Goal: Task Accomplishment & Management: Complete application form

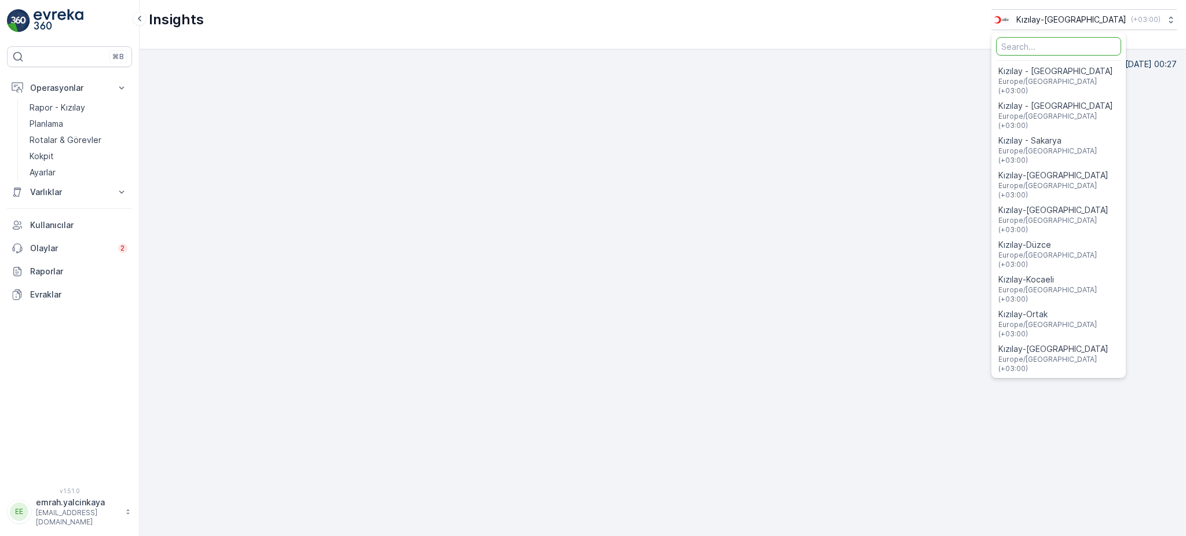
scroll to position [12, 0]
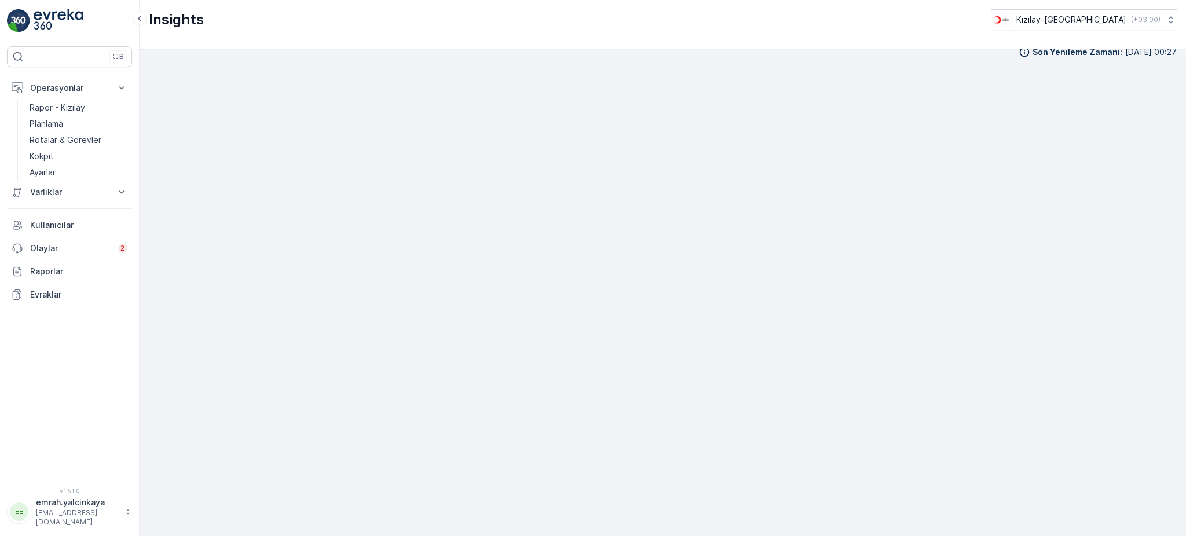
click at [1091, 15] on p "Kızılay-Aydın" at bounding box center [1072, 20] width 110 height 12
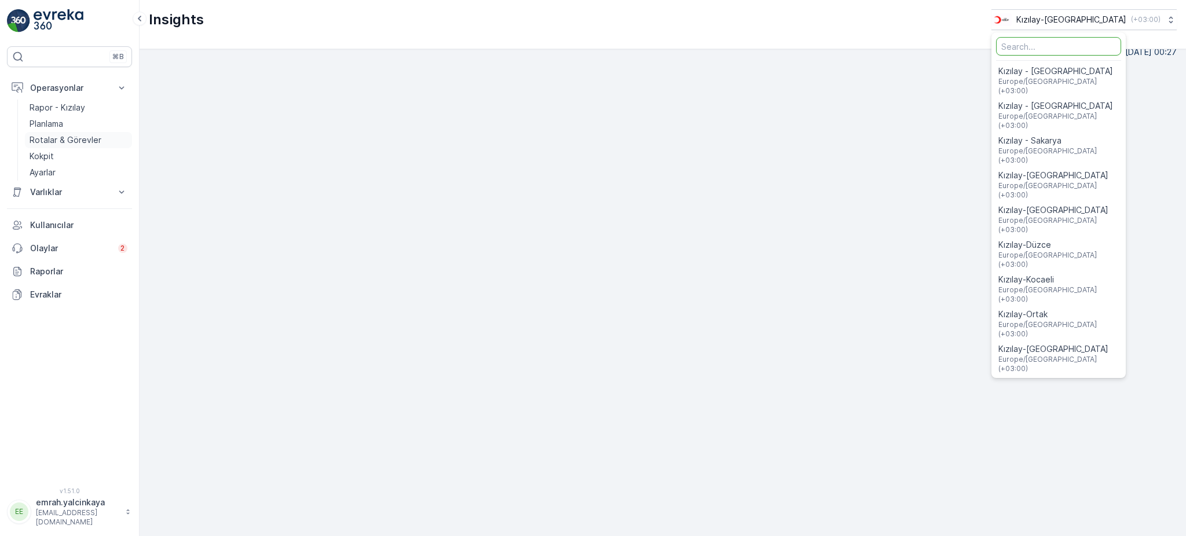
drag, startPoint x: 73, startPoint y: 145, endPoint x: 81, endPoint y: 145, distance: 7.6
click at [72, 145] on p "Rotalar & Görevler" at bounding box center [66, 140] width 72 height 12
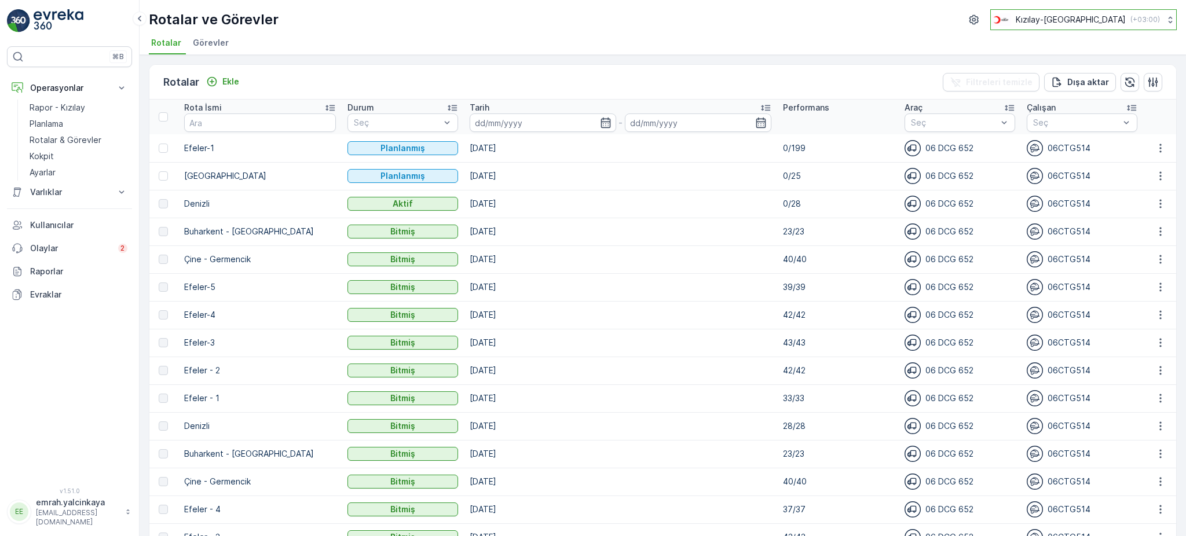
click at [1116, 19] on p "Kızılay-Aydın" at bounding box center [1071, 20] width 110 height 12
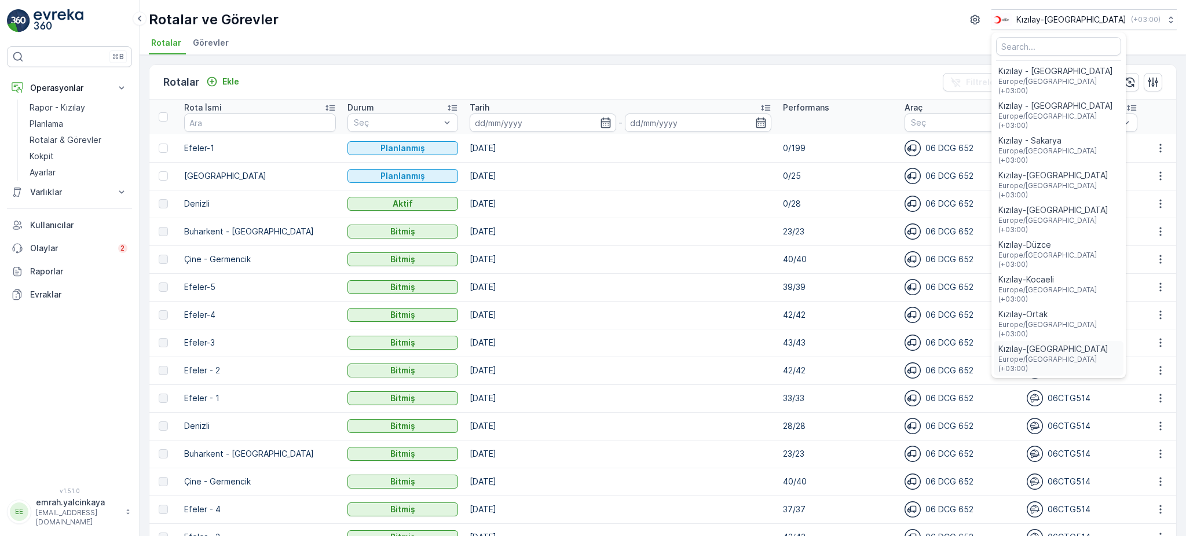
click at [1098, 344] on span "Kızılay-[GEOGRAPHIC_DATA]" at bounding box center [1059, 350] width 120 height 12
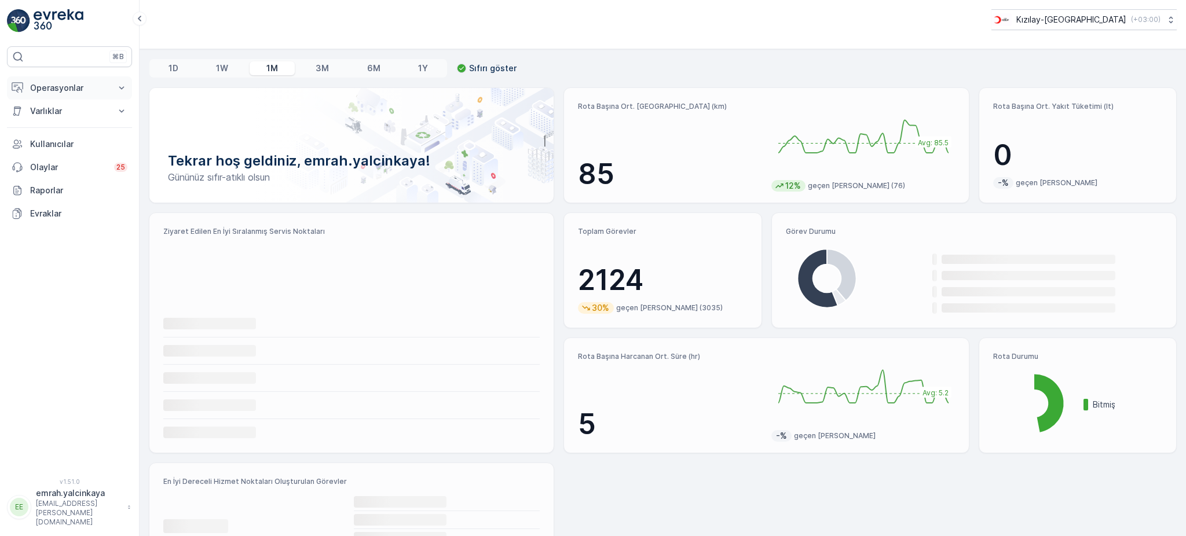
click at [72, 89] on p "Operasyonlar" at bounding box center [69, 88] width 79 height 12
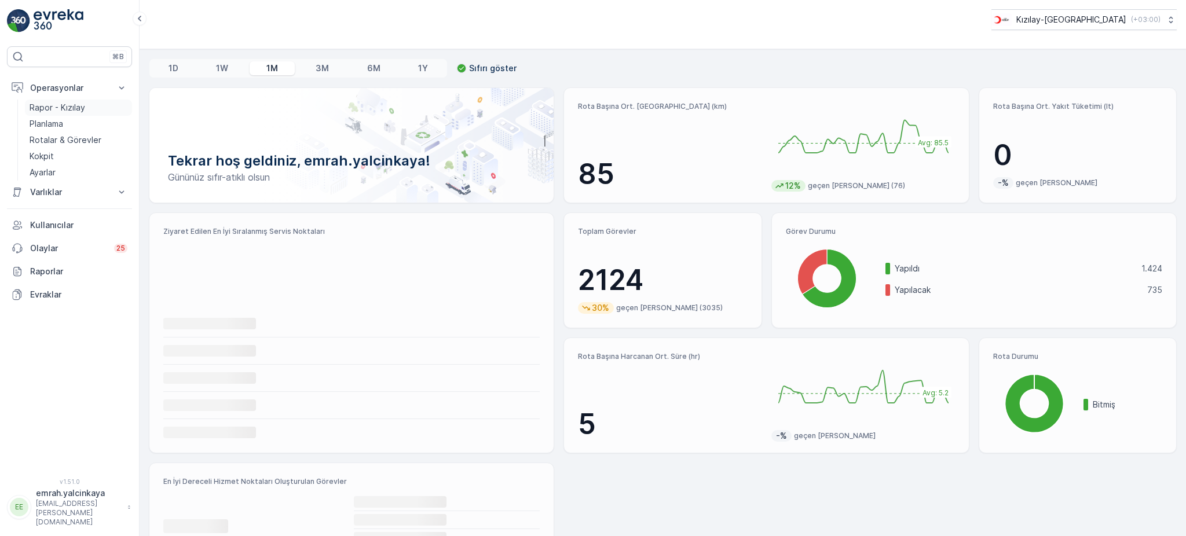
click at [53, 105] on p "Rapor - Kızılay" at bounding box center [58, 108] width 56 height 12
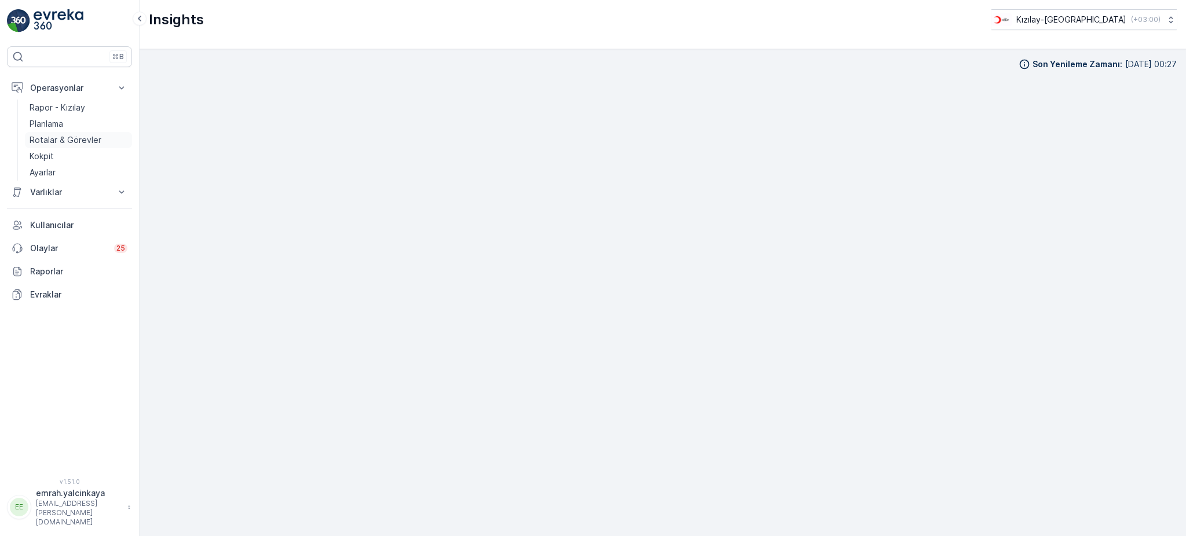
click at [60, 143] on p "Rotalar & Görevler" at bounding box center [66, 140] width 72 height 12
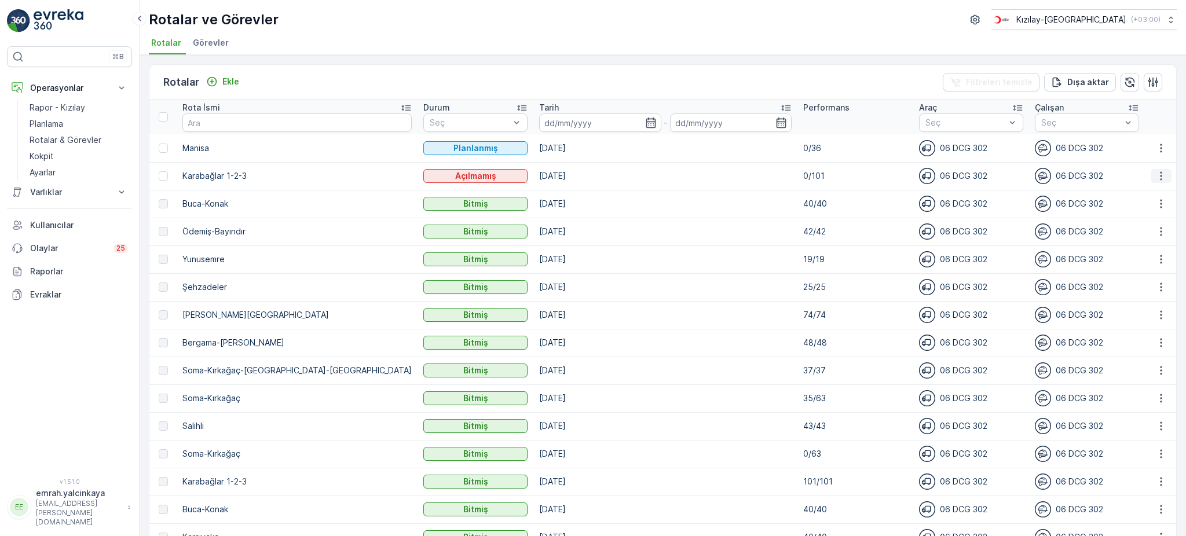
click at [1160, 178] on icon "button" at bounding box center [1161, 176] width 2 height 9
click at [1105, 263] on div "Sil" at bounding box center [1134, 262] width 101 height 16
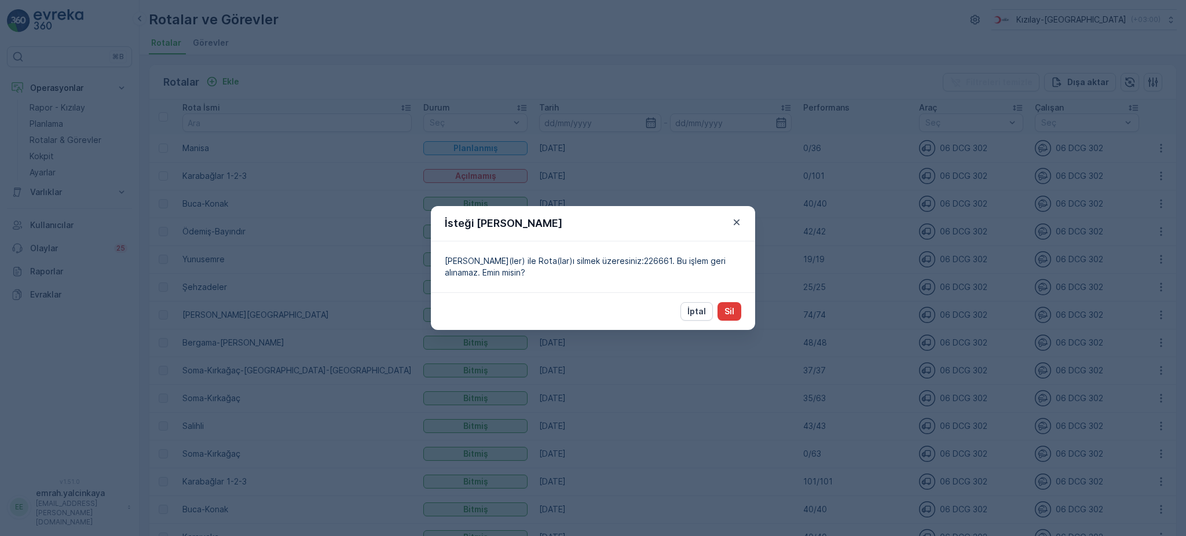
click at [735, 312] on button "Sil" at bounding box center [730, 311] width 24 height 19
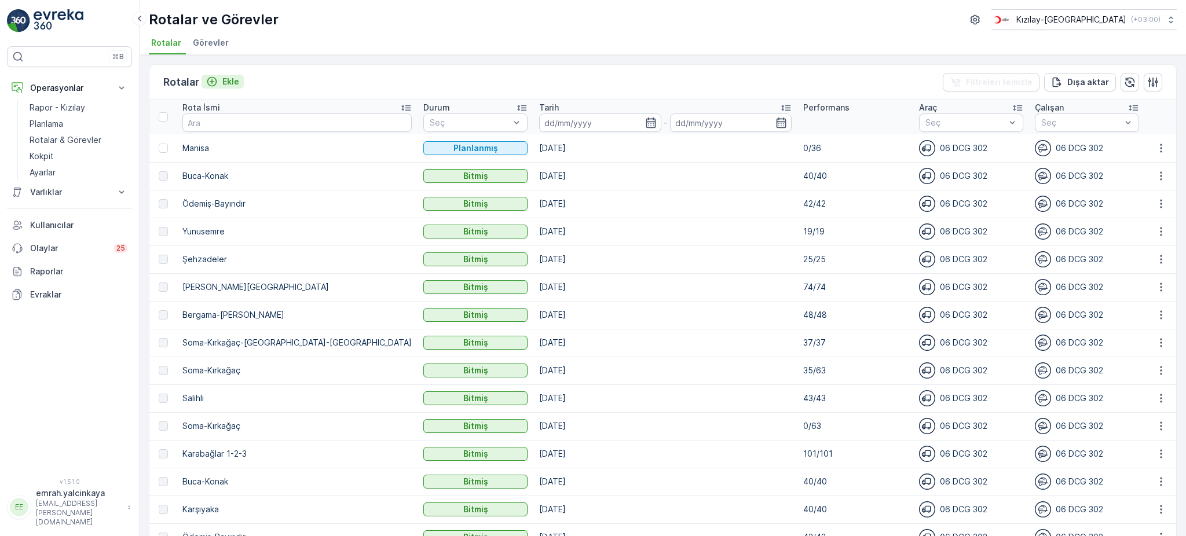
click at [214, 78] on icon "Ekle" at bounding box center [212, 82] width 12 height 12
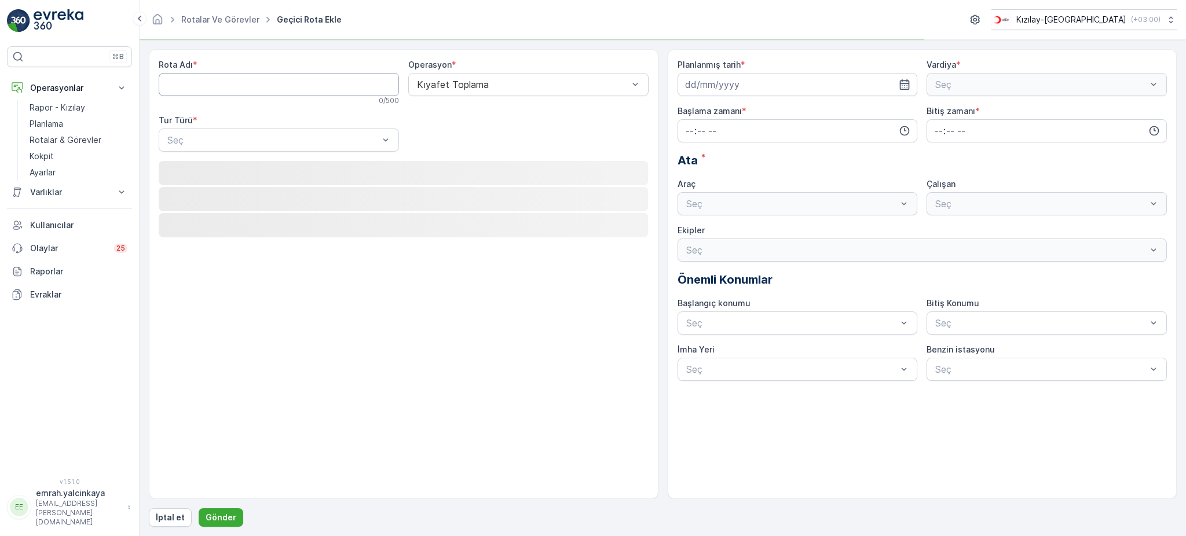
click at [214, 78] on Adı "Rota Adı" at bounding box center [279, 84] width 240 height 23
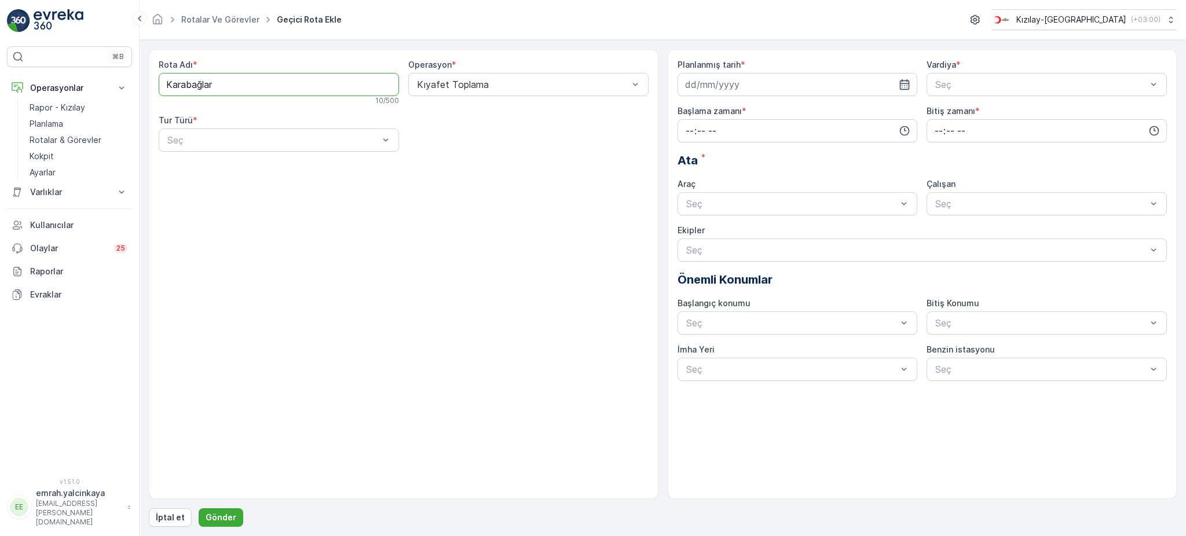
type Adı "Karabağlar"
click at [336, 127] on div "Tur Türü * Seç" at bounding box center [279, 133] width 240 height 37
click at [337, 168] on div "Statik" at bounding box center [279, 168] width 227 height 10
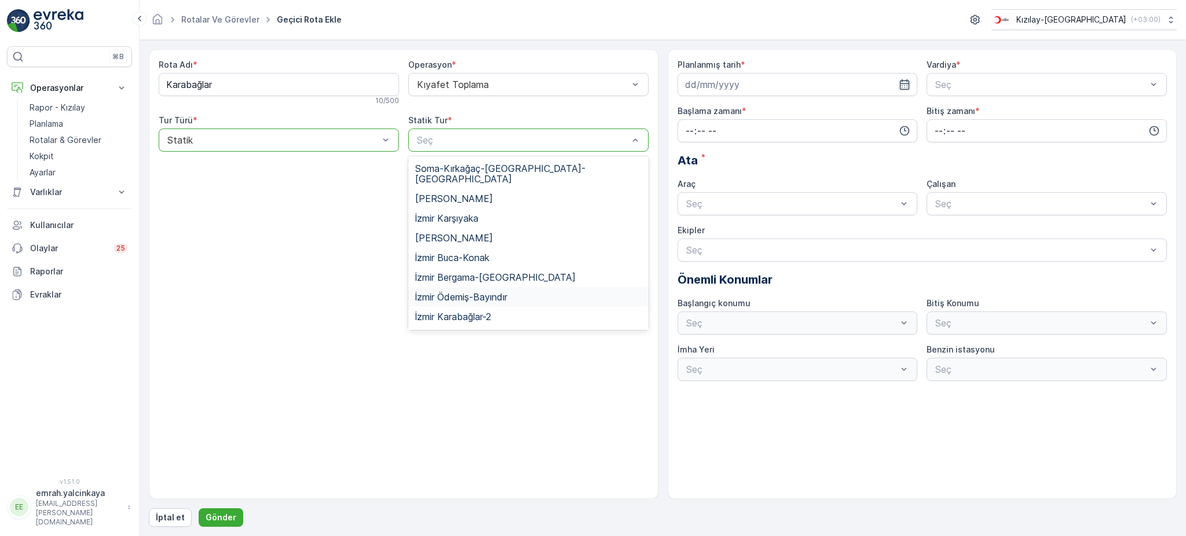
scroll to position [126, 0]
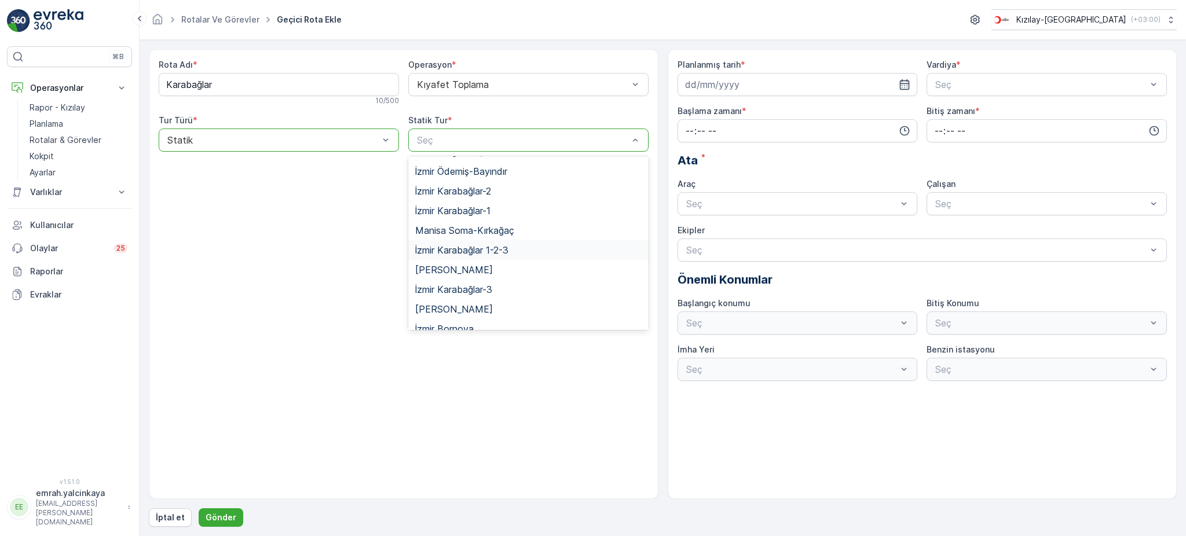
click at [532, 245] on div "İzmir Karabağlar 1-2-3" at bounding box center [528, 250] width 227 height 10
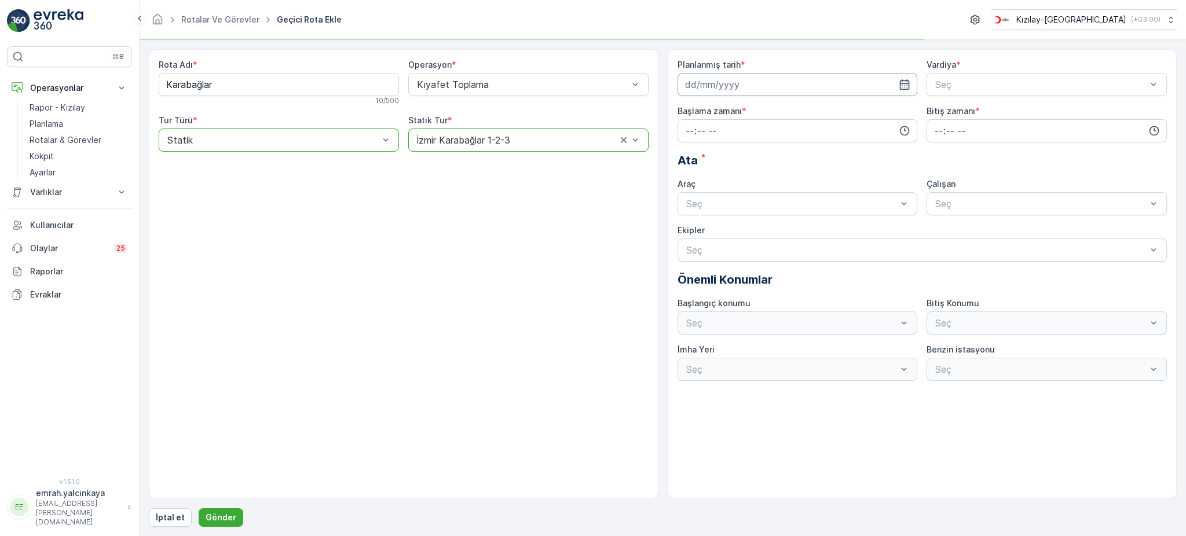
click at [740, 80] on input at bounding box center [798, 84] width 240 height 23
click at [758, 226] on div "25" at bounding box center [759, 228] width 19 height 19
type input "[DATE]"
click at [959, 109] on span "A Vardiyası (Gündüz)" at bounding box center [979, 113] width 90 height 10
click at [785, 132] on input "time" at bounding box center [798, 130] width 240 height 23
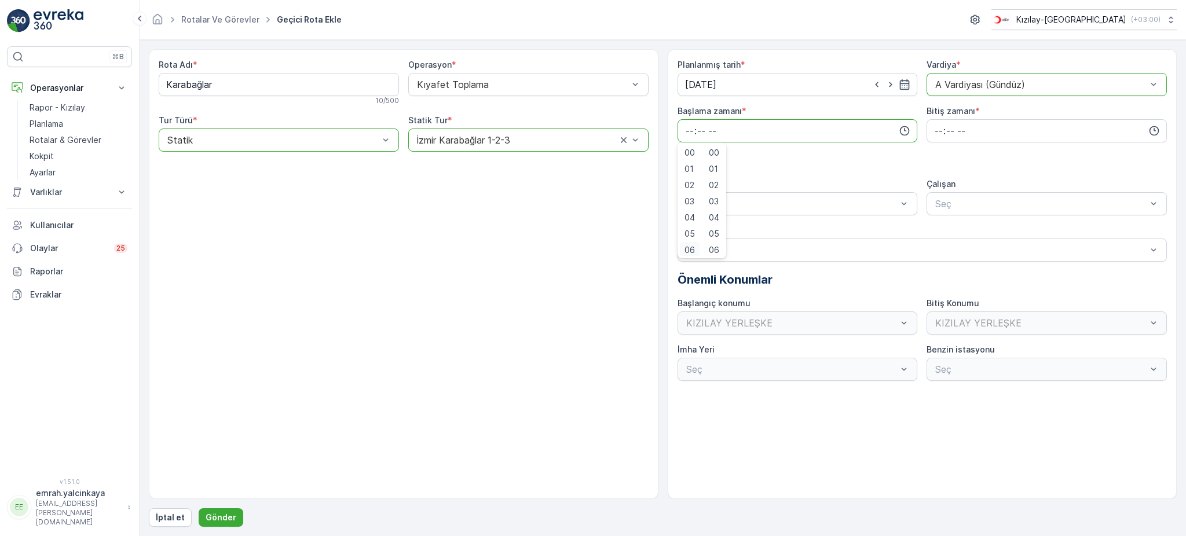
scroll to position [2, 0]
click at [695, 247] on div "06" at bounding box center [690, 248] width 20 height 16
type input "06:00"
click at [969, 133] on input "time" at bounding box center [1047, 130] width 240 height 23
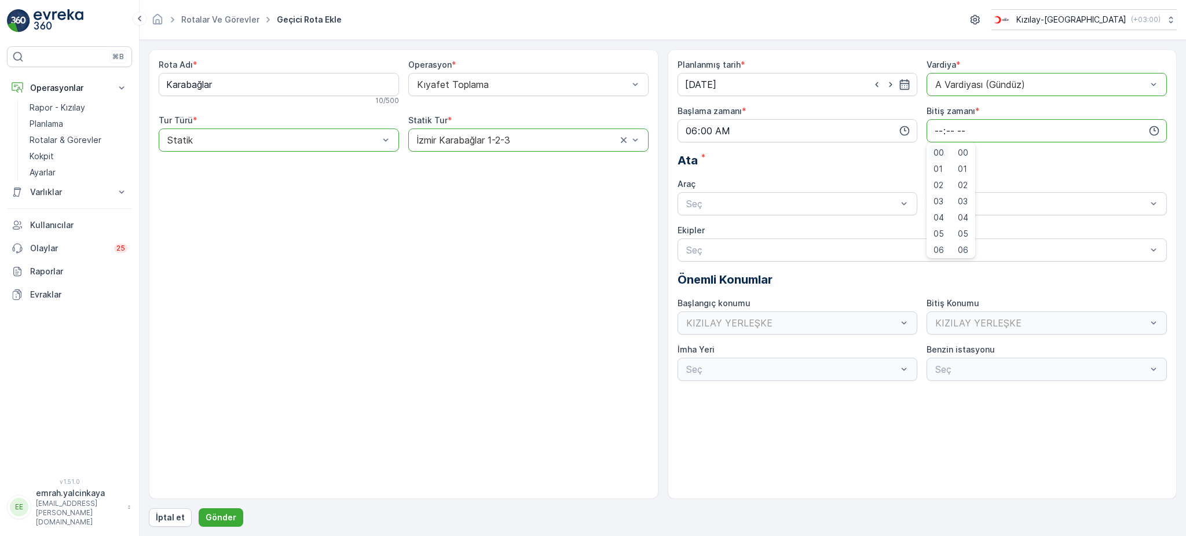
click at [937, 149] on span "00" at bounding box center [939, 153] width 10 height 12
type input "00:00"
drag, startPoint x: 842, startPoint y: 231, endPoint x: 981, endPoint y: 206, distance: 141.2
click at [843, 231] on div "06 DCG 302" at bounding box center [798, 232] width 227 height 10
click at [1005, 234] on div "06 DCG 302" at bounding box center [1047, 232] width 227 height 10
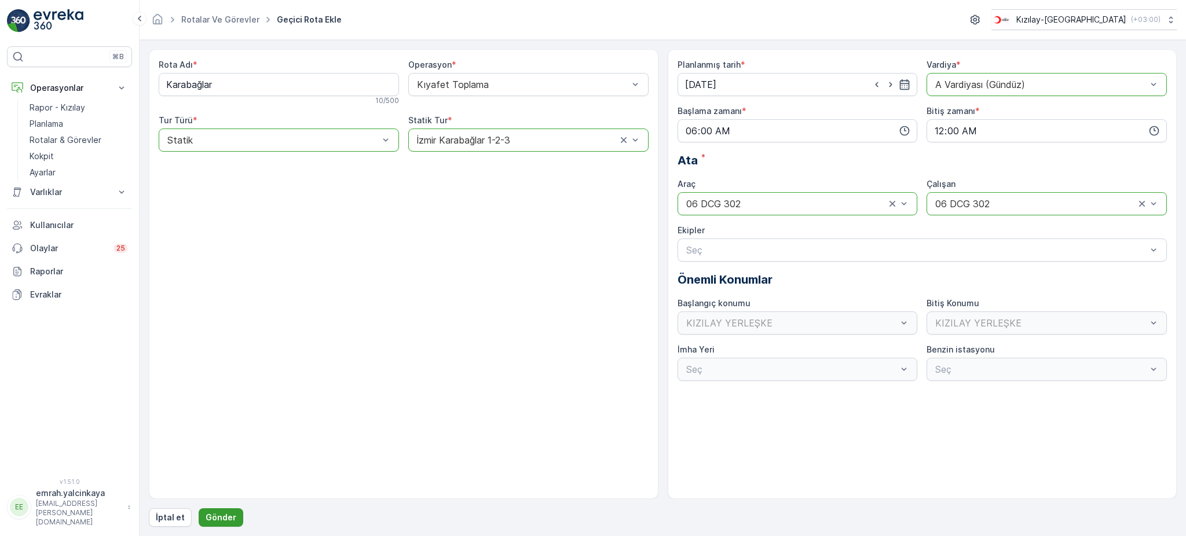
click at [229, 518] on p "Gönder" at bounding box center [221, 518] width 31 height 12
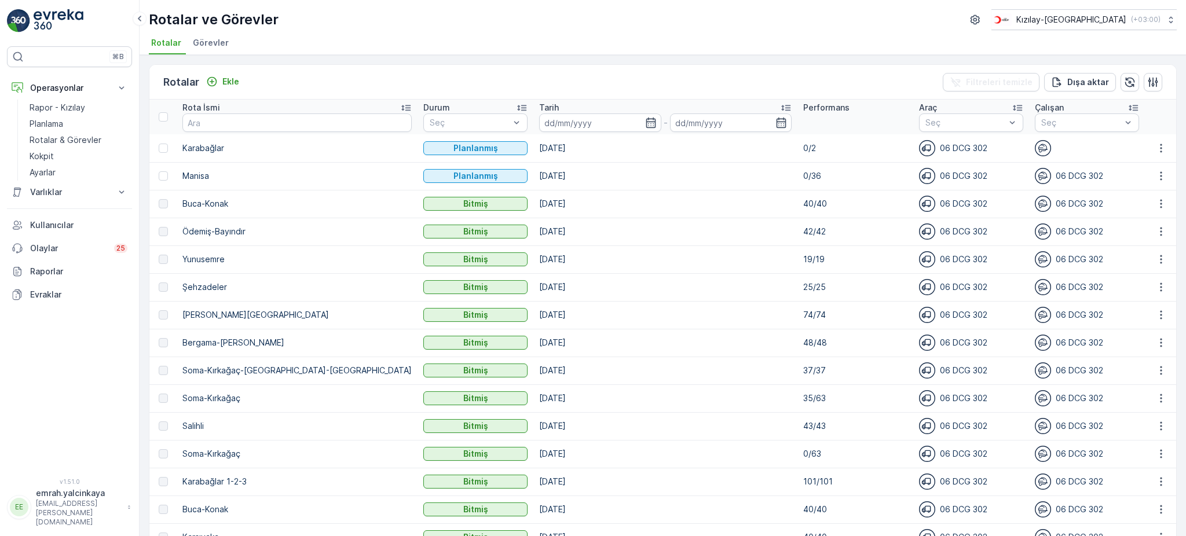
click at [539, 108] on p "Tarih" at bounding box center [549, 108] width 20 height 12
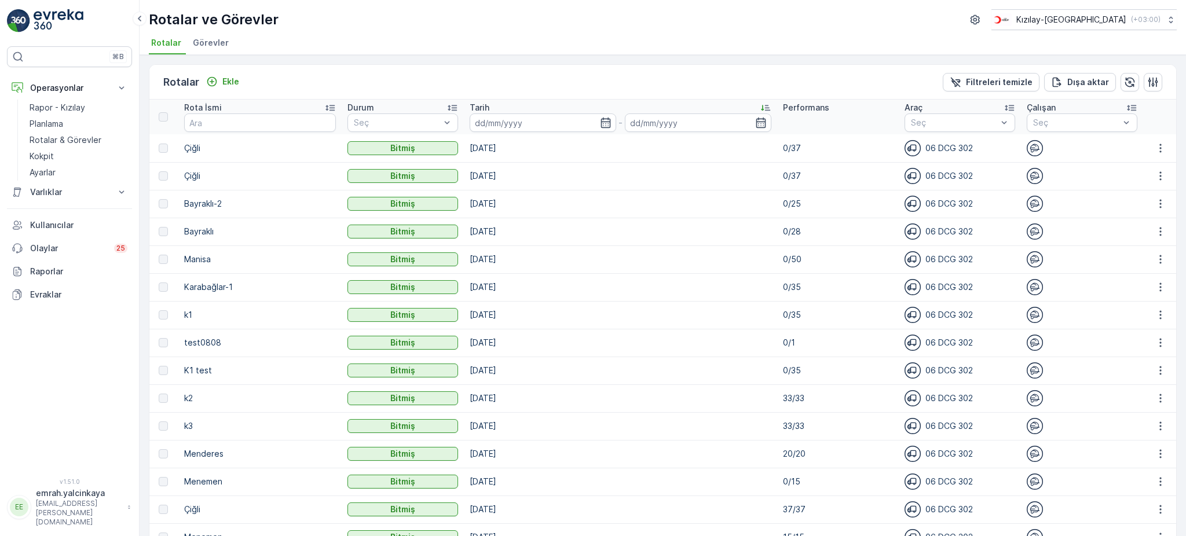
click at [484, 107] on p "Tarih" at bounding box center [480, 108] width 20 height 12
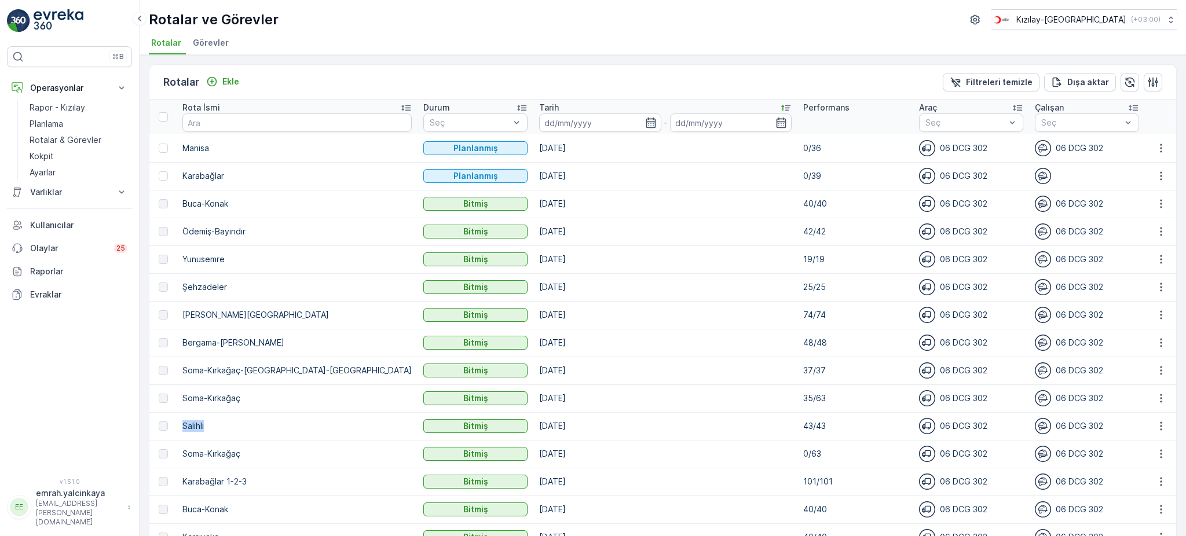
drag, startPoint x: 186, startPoint y: 426, endPoint x: 265, endPoint y: 417, distance: 79.8
click at [231, 427] on p "Salihli" at bounding box center [296, 427] width 229 height 12
copy p "Salihli"
click at [231, 86] on p "Ekle" at bounding box center [230, 82] width 17 height 12
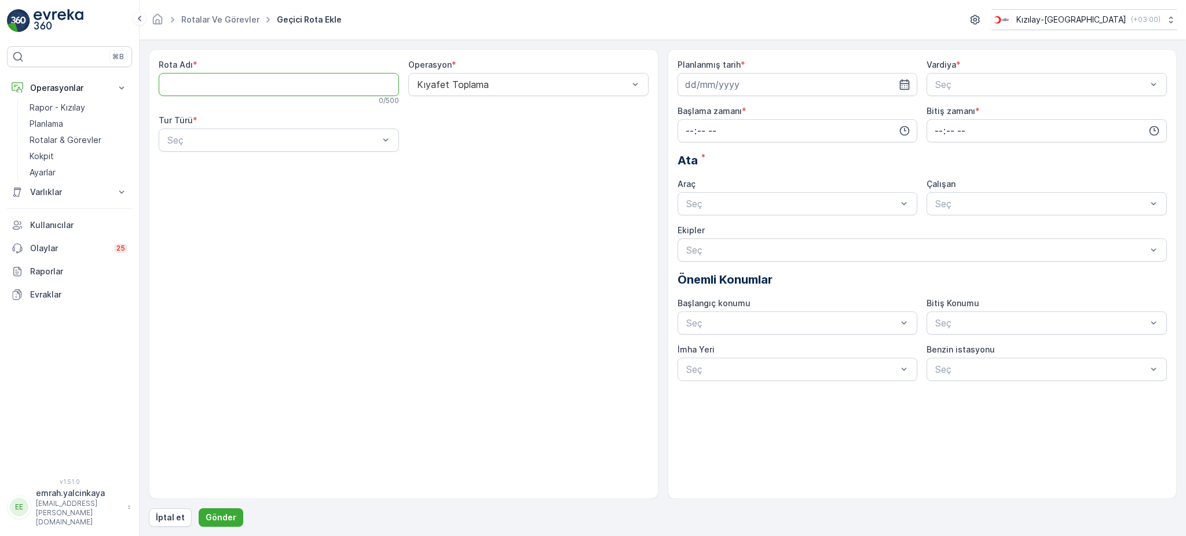
click at [246, 86] on Adı "Rota Adı" at bounding box center [279, 84] width 240 height 23
paste Adı "Salihli"
type Adı "Salihli"
click at [228, 174] on div "Statik" at bounding box center [279, 169] width 240 height 20
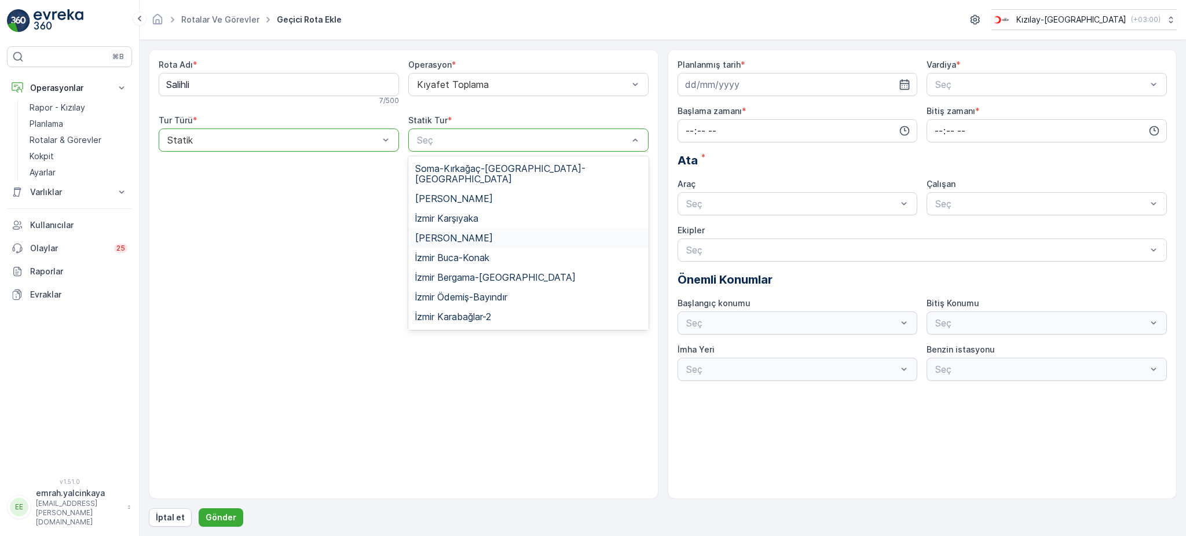
click at [470, 233] on span "Manisa Salihli" at bounding box center [454, 238] width 78 height 10
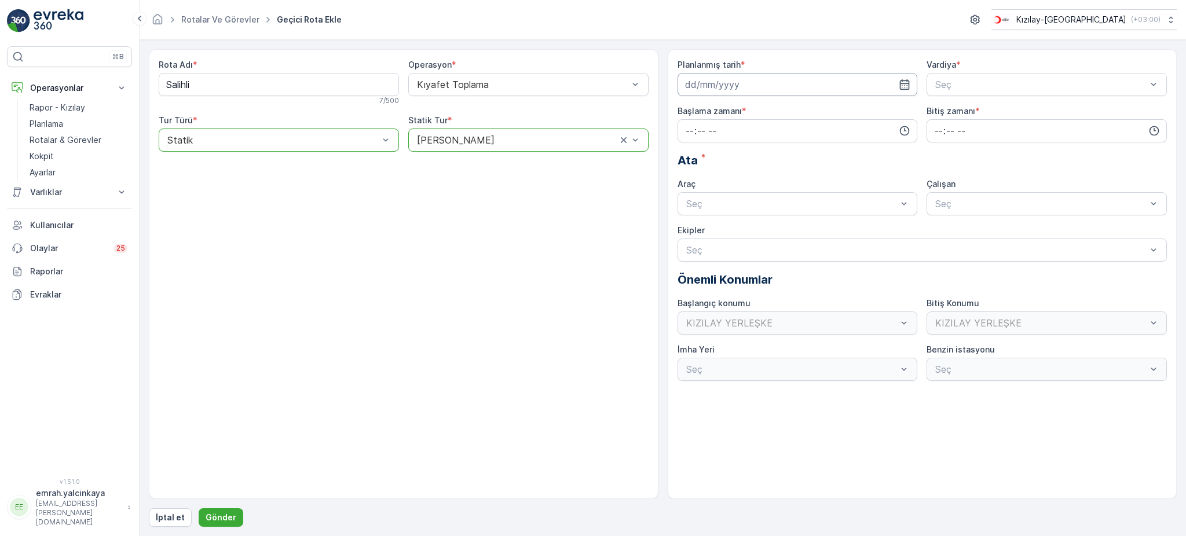
click at [702, 88] on input at bounding box center [798, 84] width 240 height 23
drag, startPoint x: 743, startPoint y: 229, endPoint x: 749, endPoint y: 220, distance: 10.4
click at [743, 229] on div "24" at bounding box center [738, 228] width 19 height 19
type input "[DATE]"
click at [972, 128] on span "B Vardiyası (Gece)" at bounding box center [974, 132] width 80 height 10
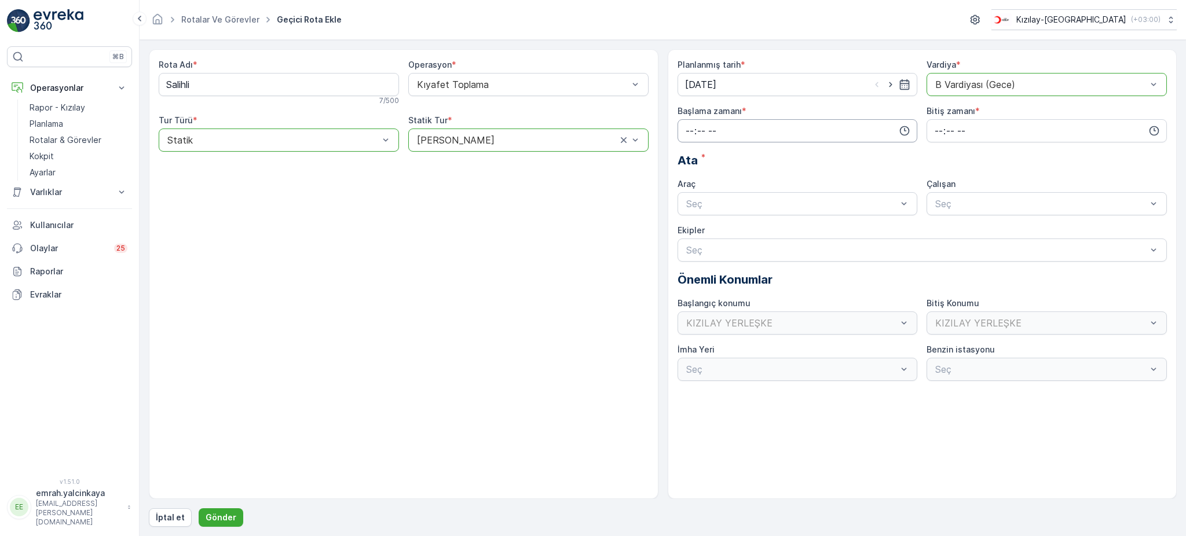
click at [824, 127] on input "time" at bounding box center [798, 130] width 240 height 23
click at [688, 160] on span "15" at bounding box center [689, 162] width 9 height 12
type input "15:00"
click at [941, 130] on input "time" at bounding box center [1047, 130] width 240 height 23
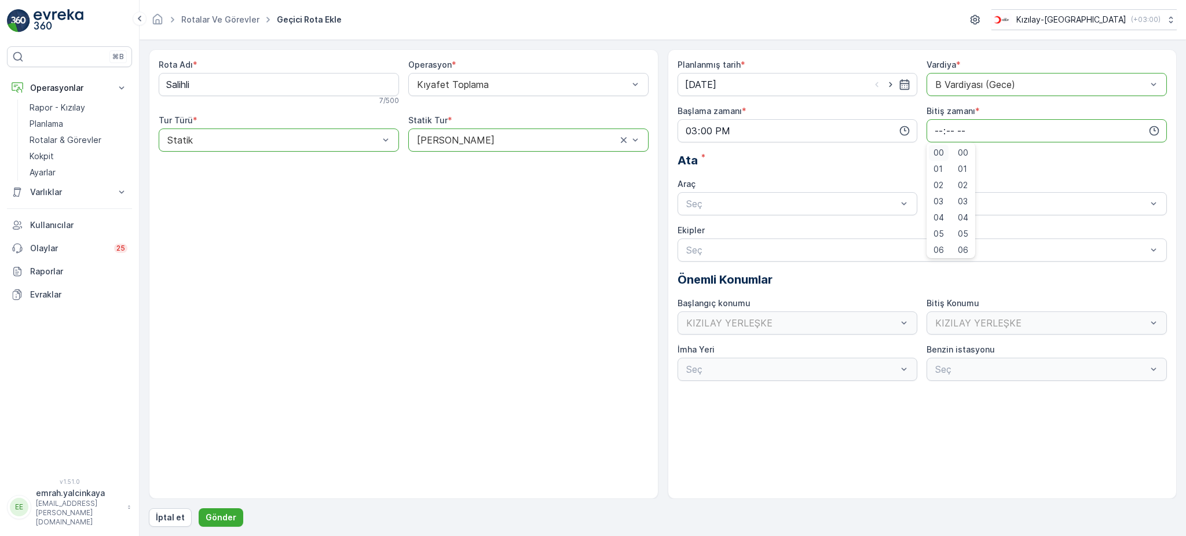
click at [944, 152] on div "00" at bounding box center [939, 153] width 20 height 16
type input "00:00"
click at [936, 152] on span "00" at bounding box center [939, 153] width 10 height 12
drag, startPoint x: 817, startPoint y: 226, endPoint x: 853, endPoint y: 222, distance: 35.5
click at [819, 225] on div "06 DCG 302" at bounding box center [798, 232] width 240 height 20
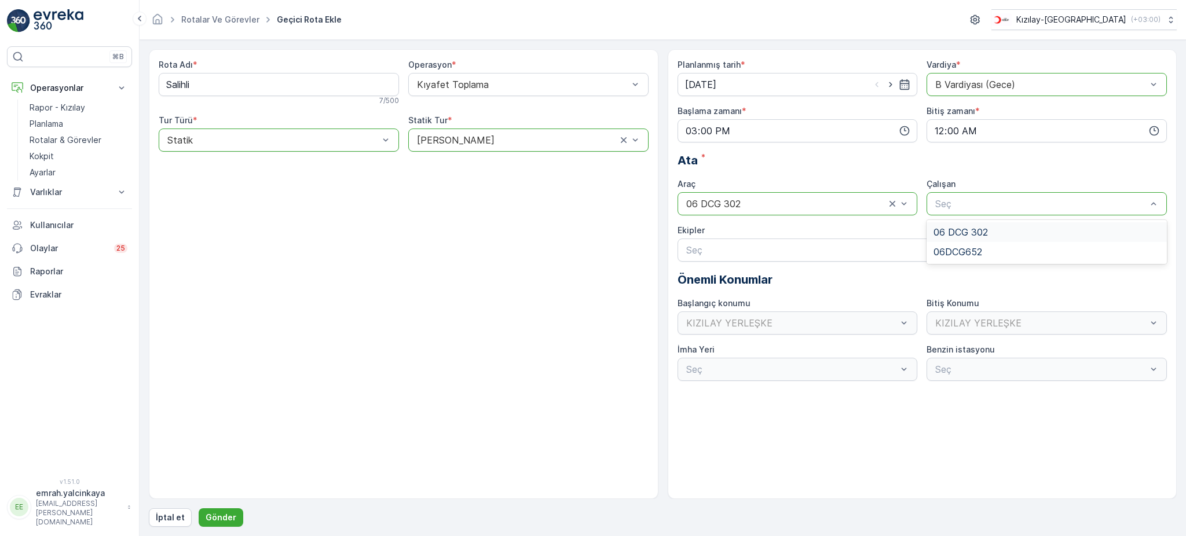
click at [949, 225] on div "06 DCG 302" at bounding box center [1047, 232] width 240 height 20
click at [220, 519] on p "Gönder" at bounding box center [221, 518] width 31 height 12
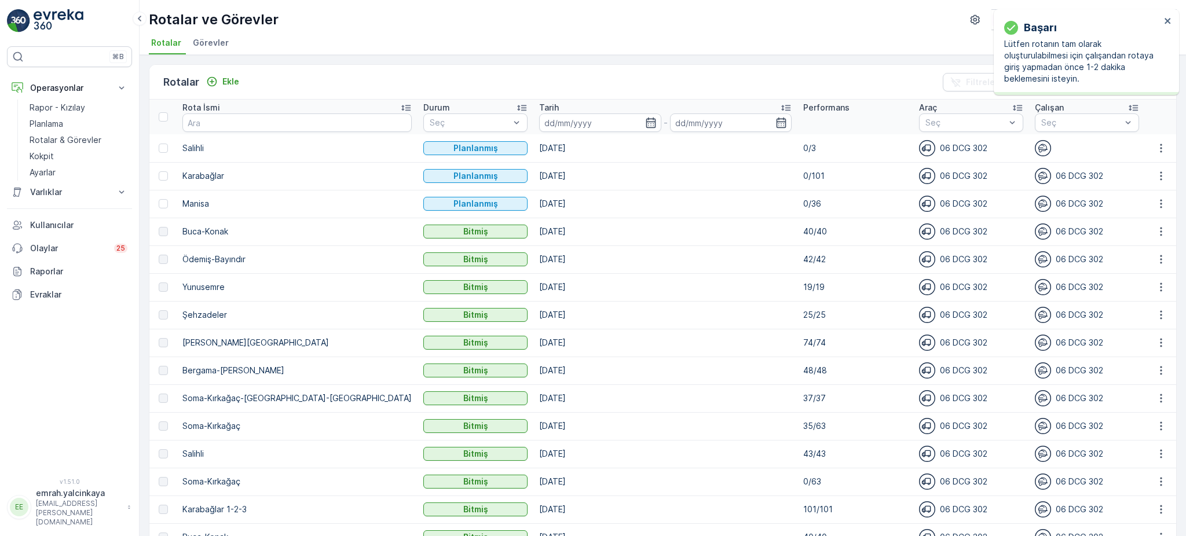
click at [539, 106] on p "Tarih" at bounding box center [549, 108] width 20 height 12
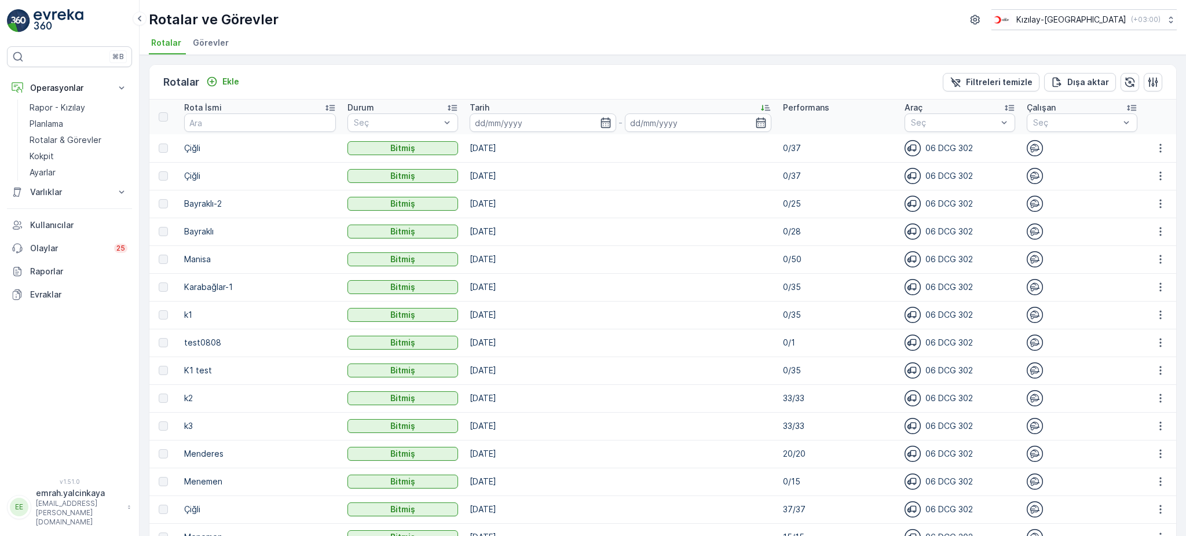
click at [477, 107] on p "Tarih" at bounding box center [480, 108] width 20 height 12
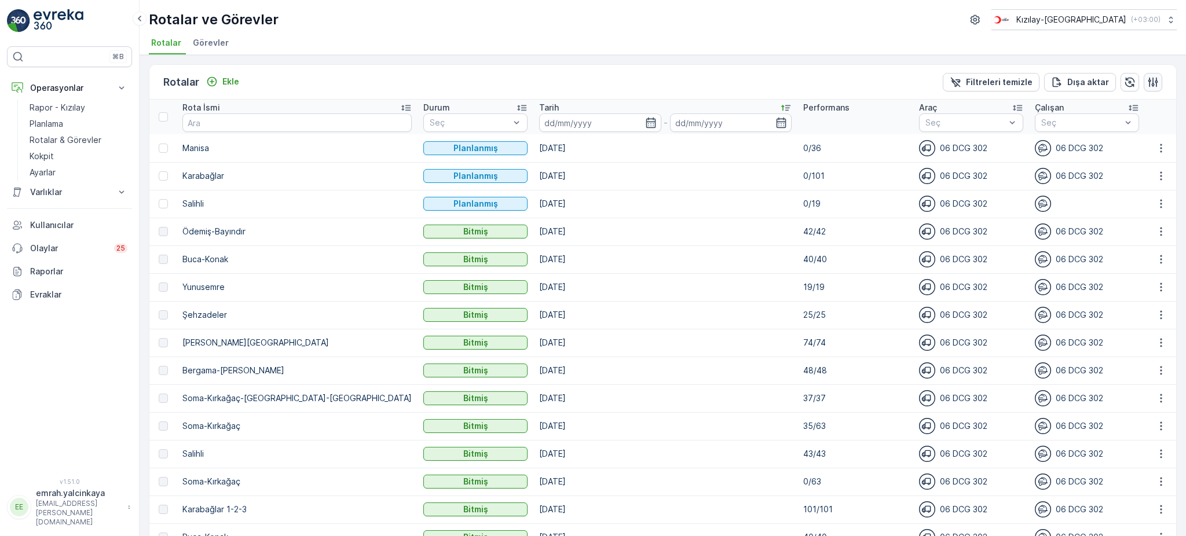
click at [1149, 81] on icon "button" at bounding box center [1154, 82] width 10 height 10
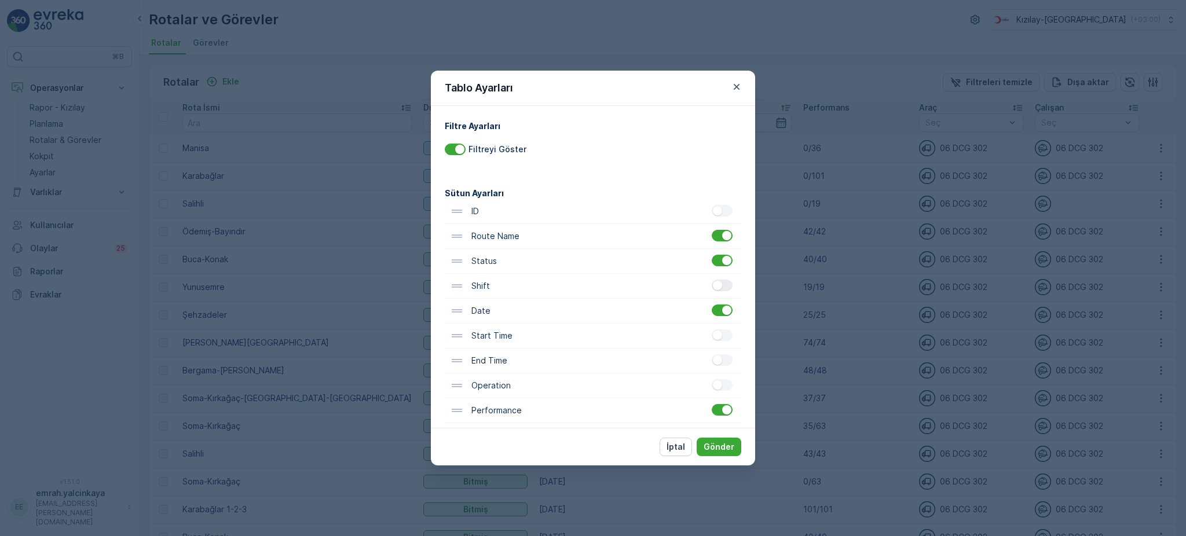
click at [716, 290] on div at bounding box center [722, 286] width 21 height 12
click at [712, 280] on input "checkbox" at bounding box center [712, 280] width 0 height 0
drag, startPoint x: 731, startPoint y: 448, endPoint x: 863, endPoint y: 401, distance: 140.2
click at [731, 446] on p "Gönder" at bounding box center [719, 447] width 31 height 12
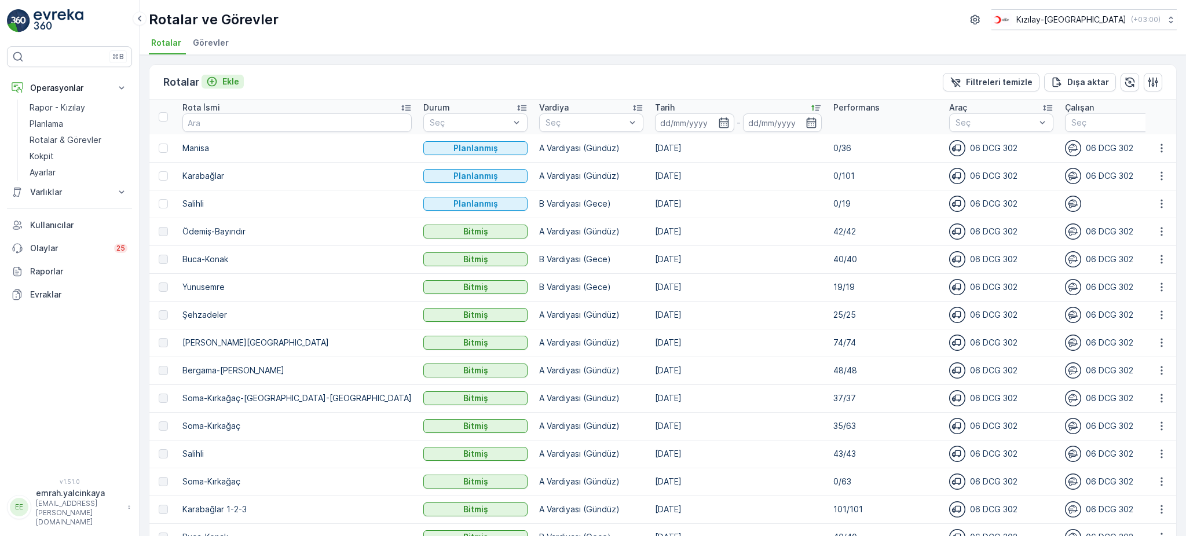
click at [220, 76] on div "Ekle" at bounding box center [222, 82] width 33 height 12
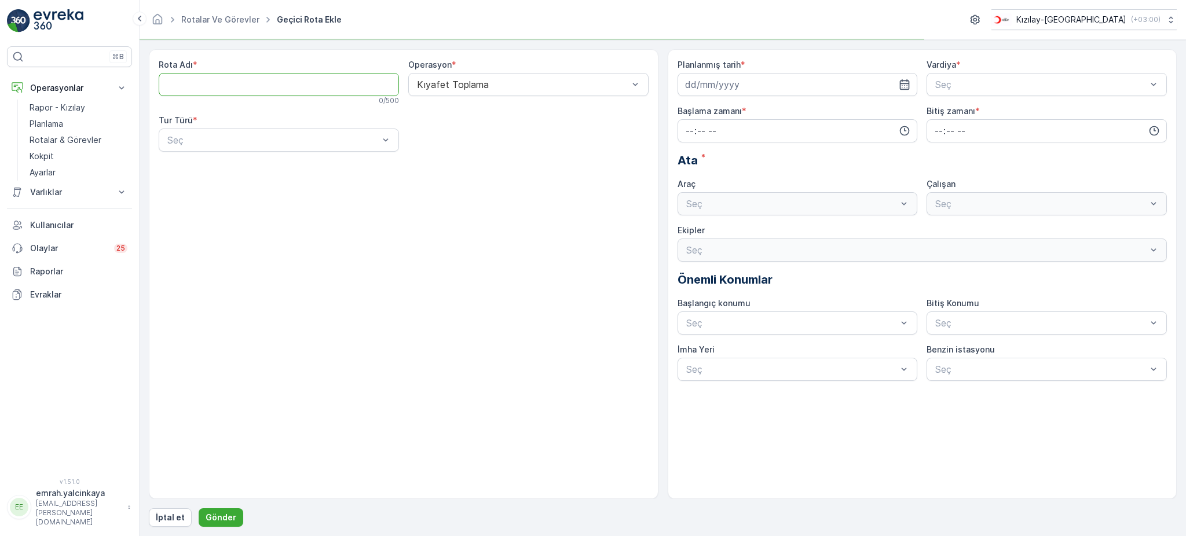
click at [195, 86] on Adı "Rota Adı" at bounding box center [279, 84] width 240 height 23
click at [287, 171] on div "Statik" at bounding box center [279, 168] width 227 height 10
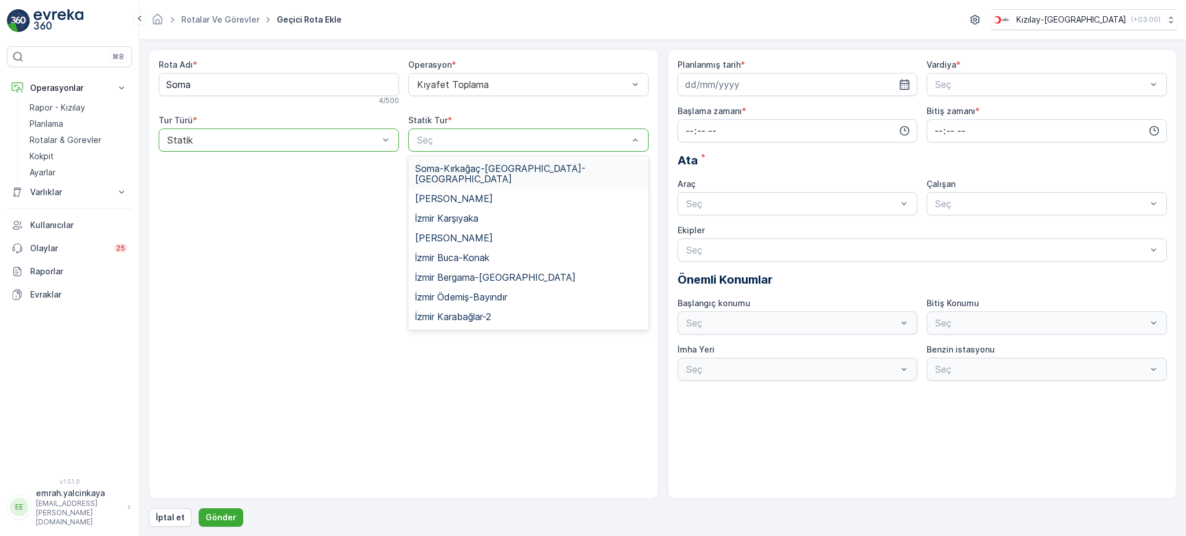
click at [521, 164] on span "Soma-Kırkağaç-[GEOGRAPHIC_DATA]-[GEOGRAPHIC_DATA]" at bounding box center [528, 173] width 227 height 21
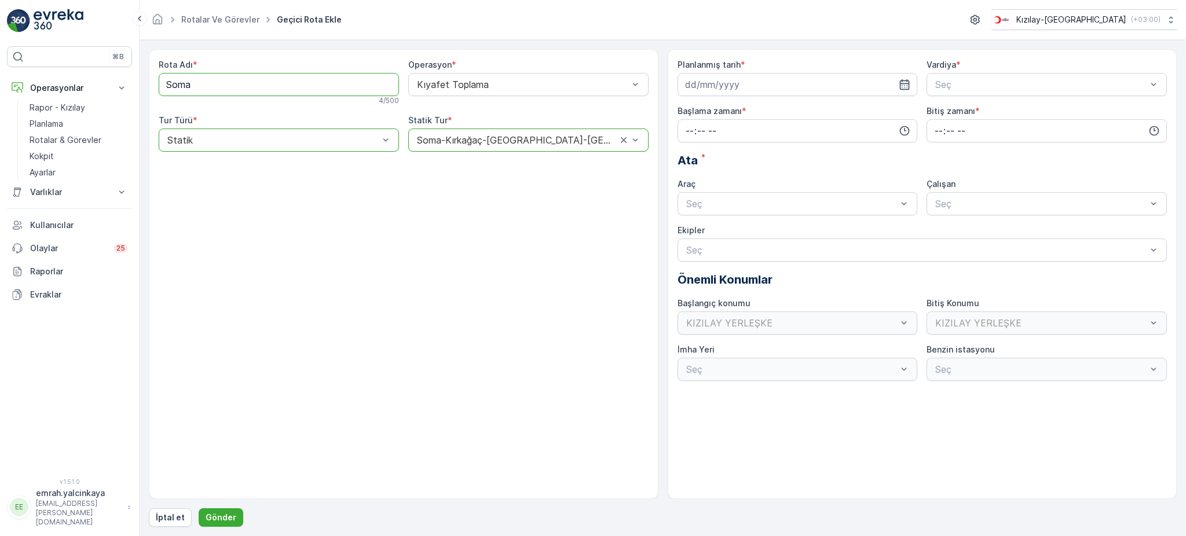
drag, startPoint x: 191, startPoint y: 82, endPoint x: 555, endPoint y: 185, distance: 378.1
click at [192, 82] on Adı "Soma" at bounding box center [279, 84] width 240 height 23
click at [239, 83] on Adı "Soma-Kırkağaç-Menemen" at bounding box center [279, 84] width 240 height 23
type Adı "Soma-Kırkağaç-[GEOGRAPHIC_DATA]-[GEOGRAPHIC_DATA]"
click at [740, 86] on input at bounding box center [798, 84] width 240 height 23
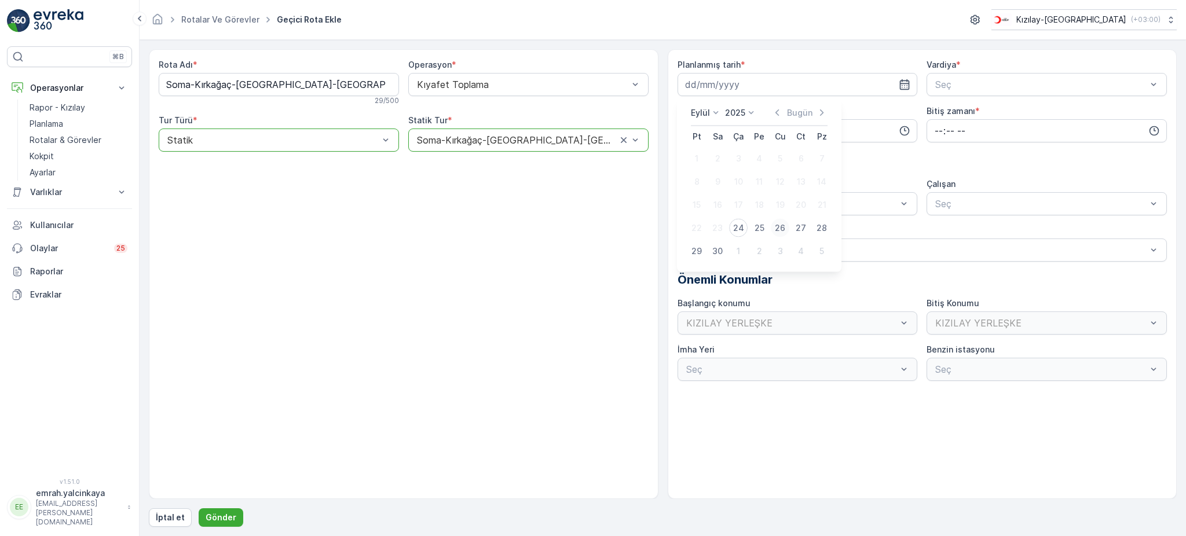
click at [780, 226] on div "26" at bounding box center [780, 228] width 19 height 19
type input "[DATE]"
click at [951, 111] on span "A Vardiyası (Gündüz)" at bounding box center [979, 113] width 90 height 10
click at [801, 128] on input "time" at bounding box center [798, 130] width 240 height 23
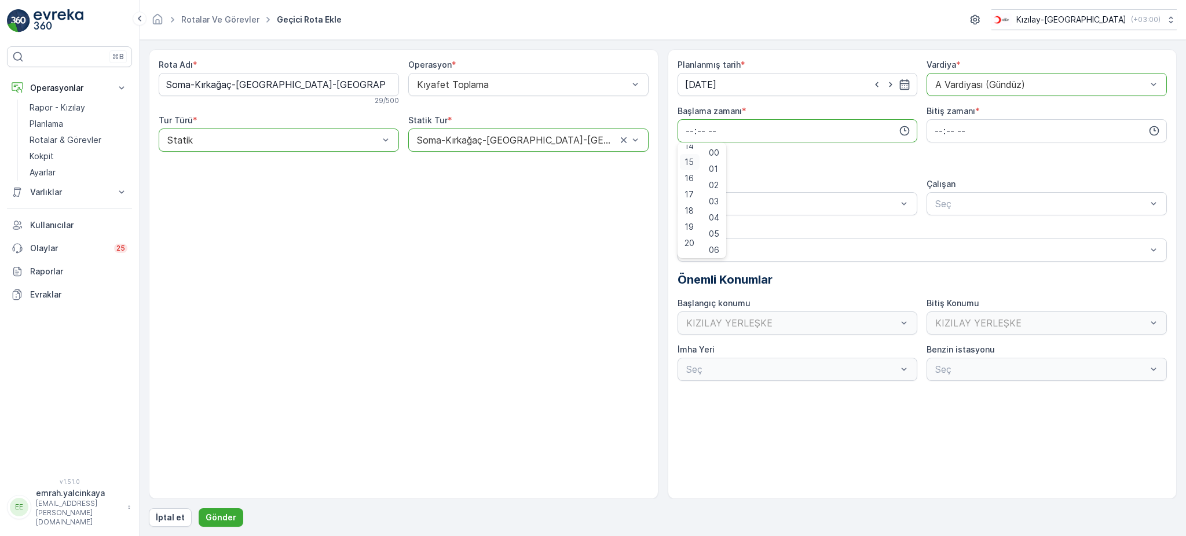
click at [692, 165] on span "15" at bounding box center [689, 162] width 9 height 12
drag, startPoint x: 715, startPoint y: 179, endPoint x: 729, endPoint y: 173, distance: 15.1
click at [715, 178] on span "30" at bounding box center [714, 176] width 10 height 12
type input "15:30"
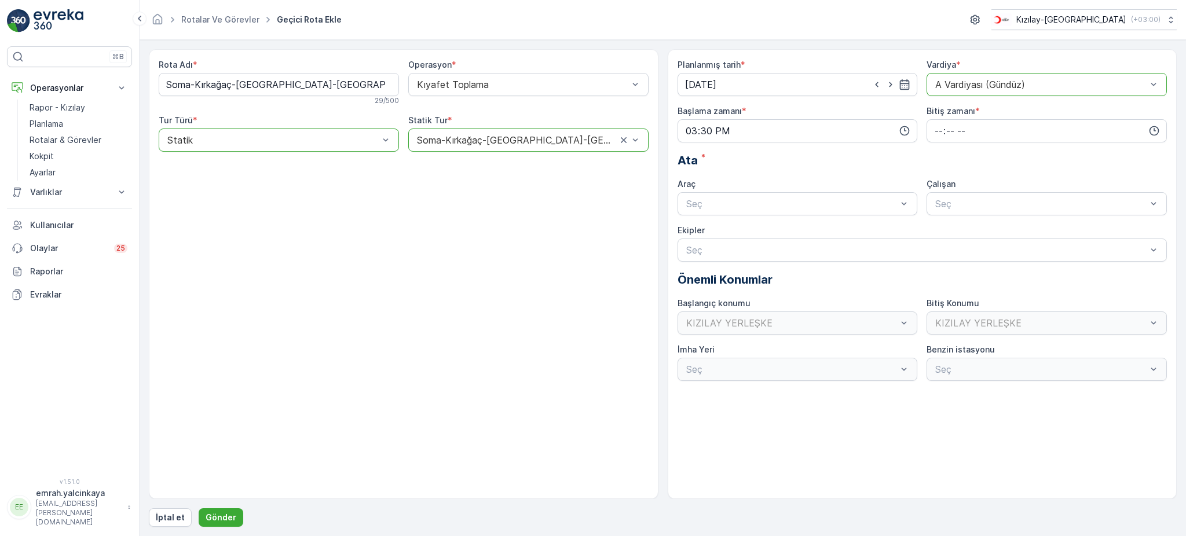
click at [950, 92] on div "A Vardiyası (Gündüz)" at bounding box center [1047, 84] width 240 height 23
click at [940, 132] on span "B Vardiyası (Gece)" at bounding box center [974, 132] width 80 height 10
click at [937, 128] on input "time" at bounding box center [1047, 130] width 240 height 23
click at [941, 149] on span "00" at bounding box center [939, 153] width 10 height 12
type input "00:00"
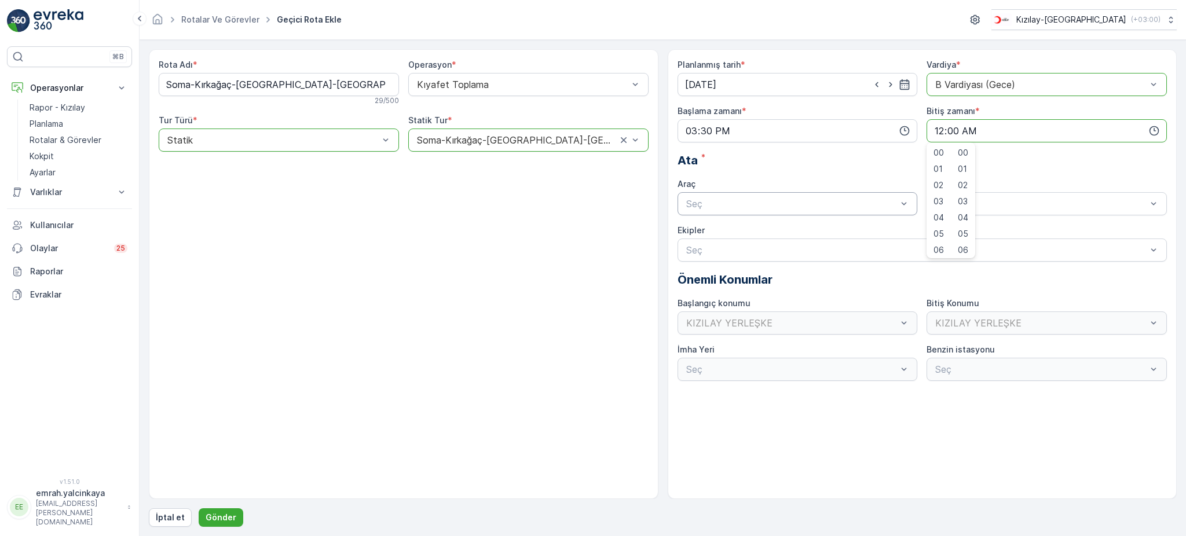
click at [790, 211] on div "Seç" at bounding box center [798, 203] width 240 height 23
drag, startPoint x: 794, startPoint y: 225, endPoint x: 929, endPoint y: 221, distance: 134.5
click at [795, 225] on div "06 DCG 302 Meşgul" at bounding box center [798, 232] width 240 height 20
click at [969, 214] on div "Seç" at bounding box center [1047, 203] width 240 height 23
drag, startPoint x: 966, startPoint y: 228, endPoint x: 952, endPoint y: 227, distance: 13.3
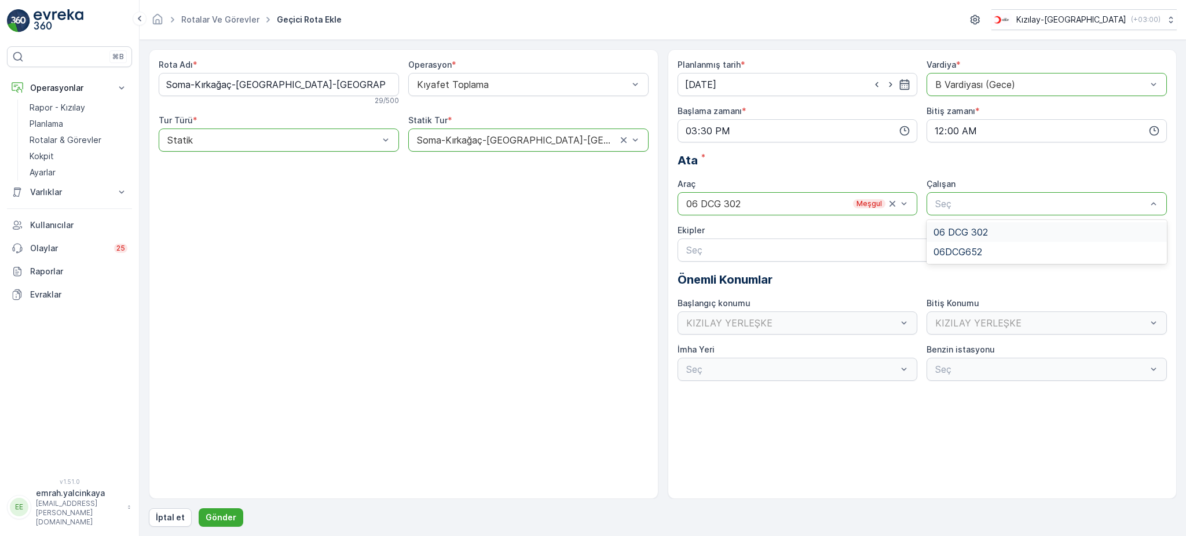
click at [965, 228] on span "06 DCG 302" at bounding box center [961, 232] width 54 height 10
click at [232, 517] on p "Gönder" at bounding box center [221, 518] width 31 height 12
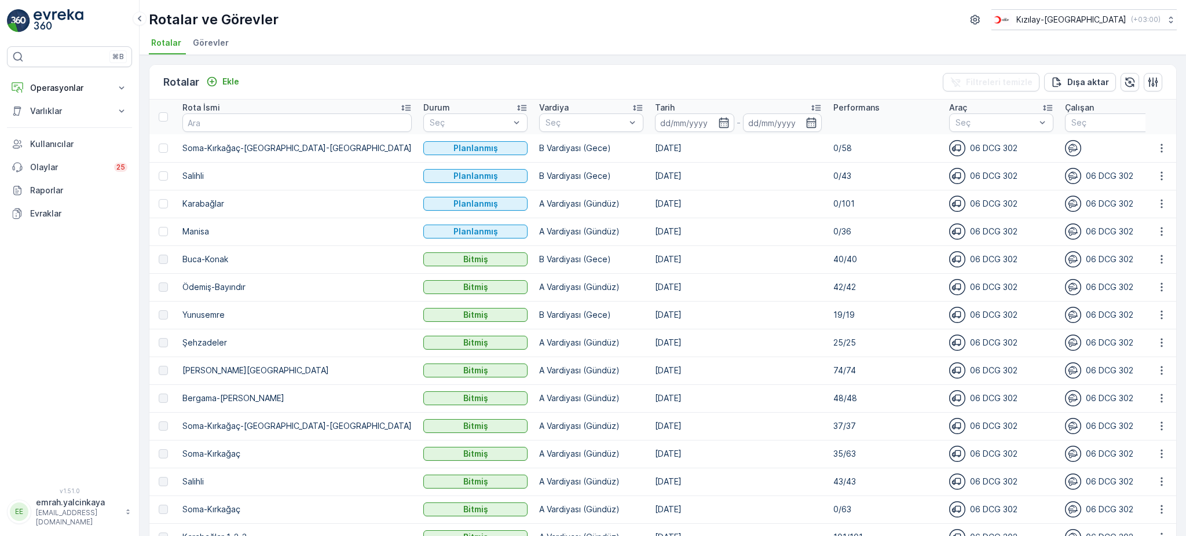
click at [655, 107] on p "Tarih" at bounding box center [665, 108] width 20 height 12
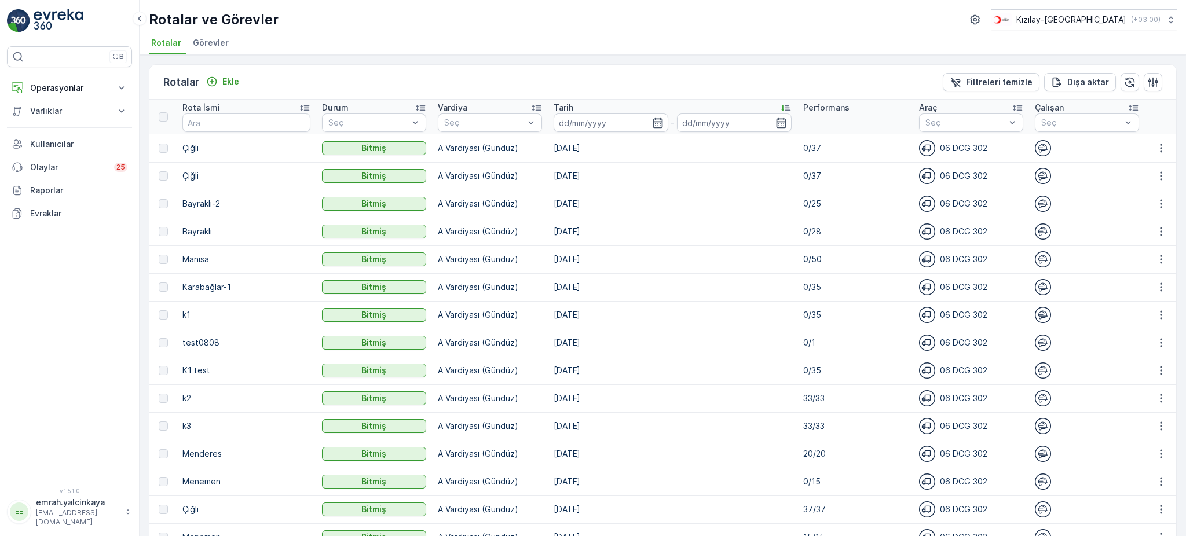
click at [563, 107] on p "Tarih" at bounding box center [564, 108] width 20 height 12
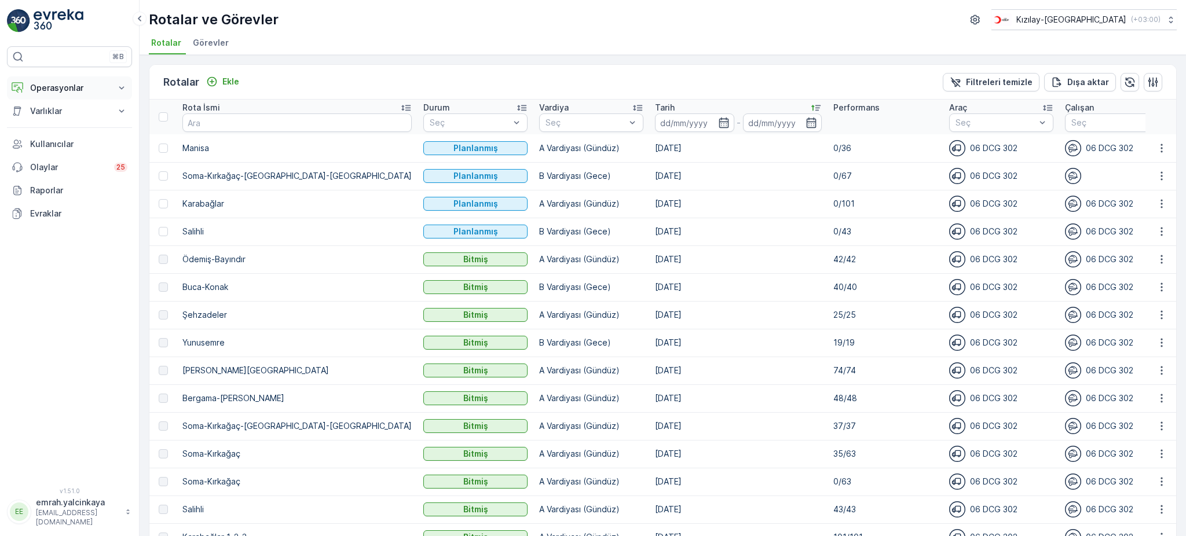
click at [53, 91] on p "Operasyonlar" at bounding box center [69, 88] width 79 height 12
click at [46, 112] on p "Rapor - Kızılay" at bounding box center [58, 108] width 56 height 12
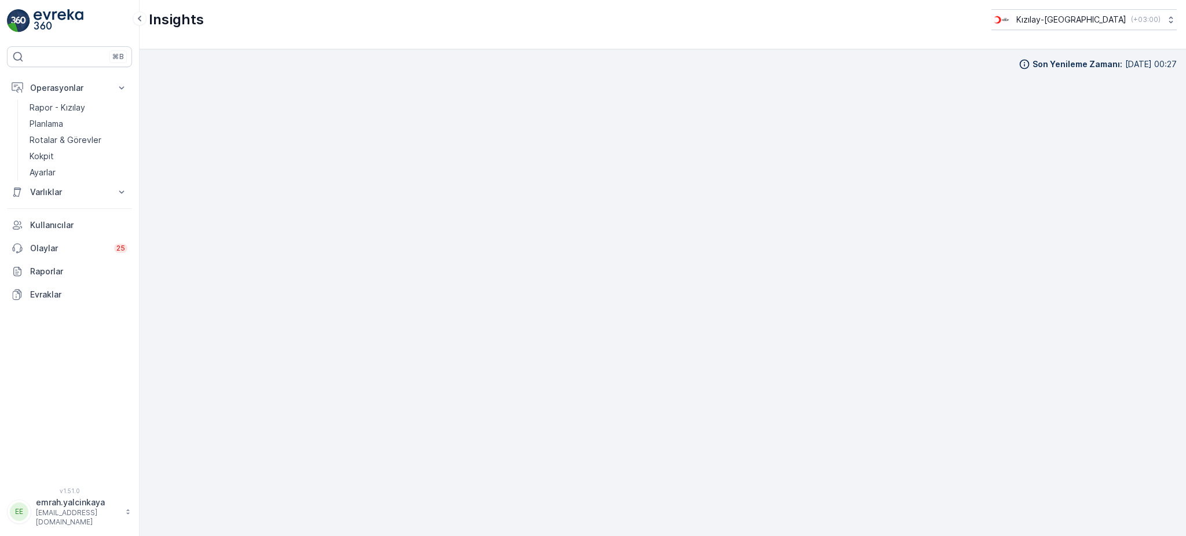
scroll to position [14, 0]
